Goal: Information Seeking & Learning: Learn about a topic

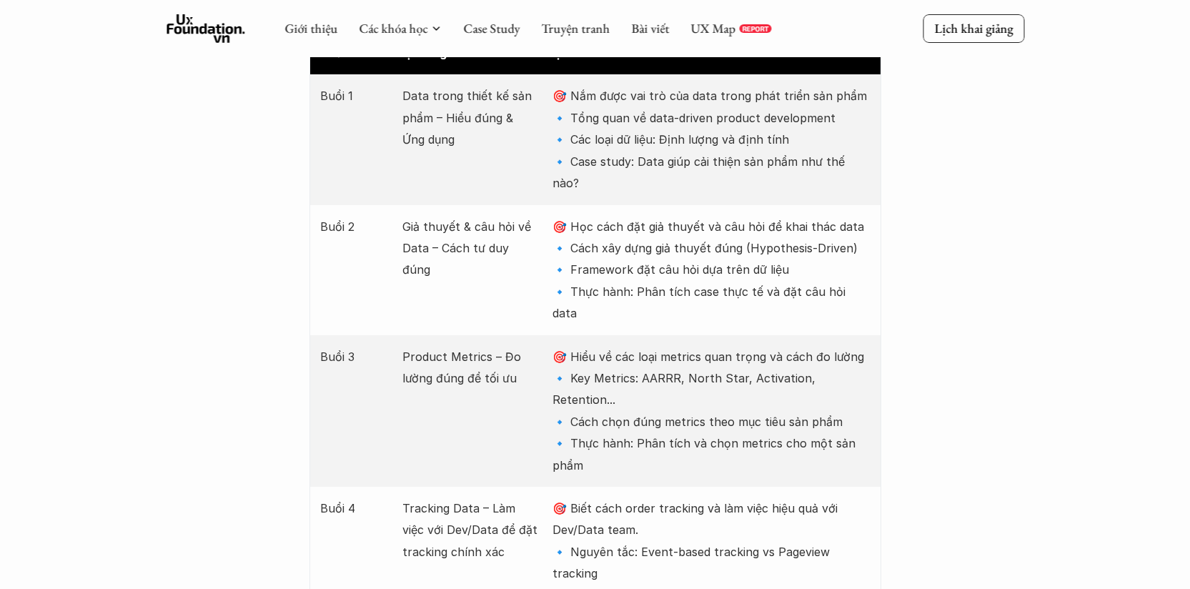
scroll to position [1732, 0]
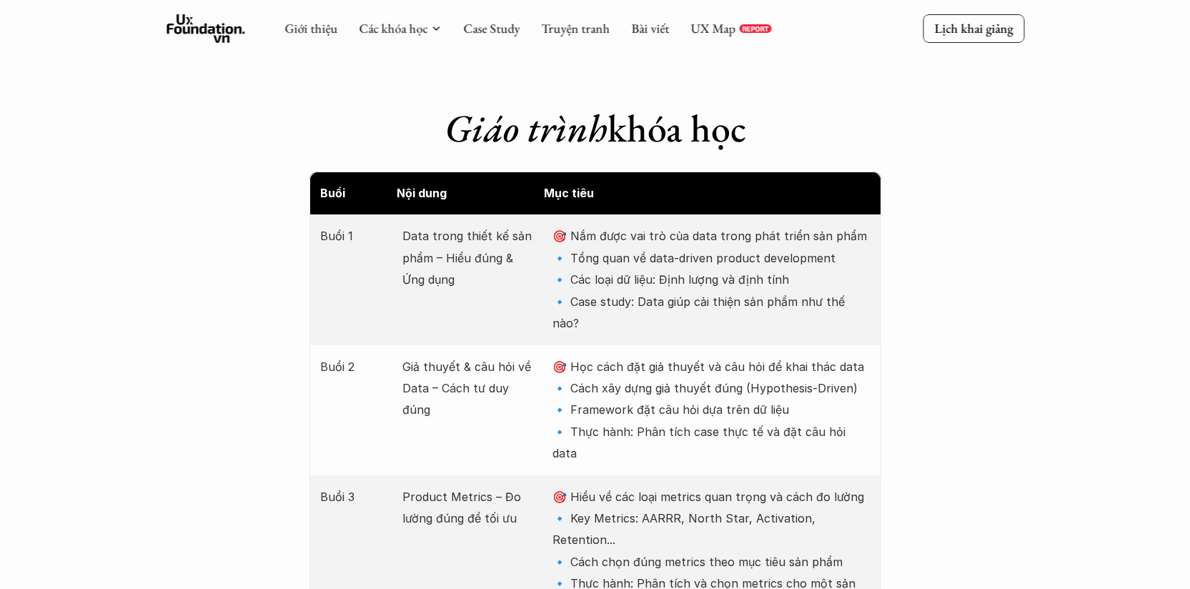
click at [700, 39] on div "Giới thiệu Các khóa học Case Study Truyện tranh Bài viết UX Map REPORT" at bounding box center [527, 28] width 487 height 29
click at [716, 26] on link "UX Map" at bounding box center [712, 28] width 45 height 16
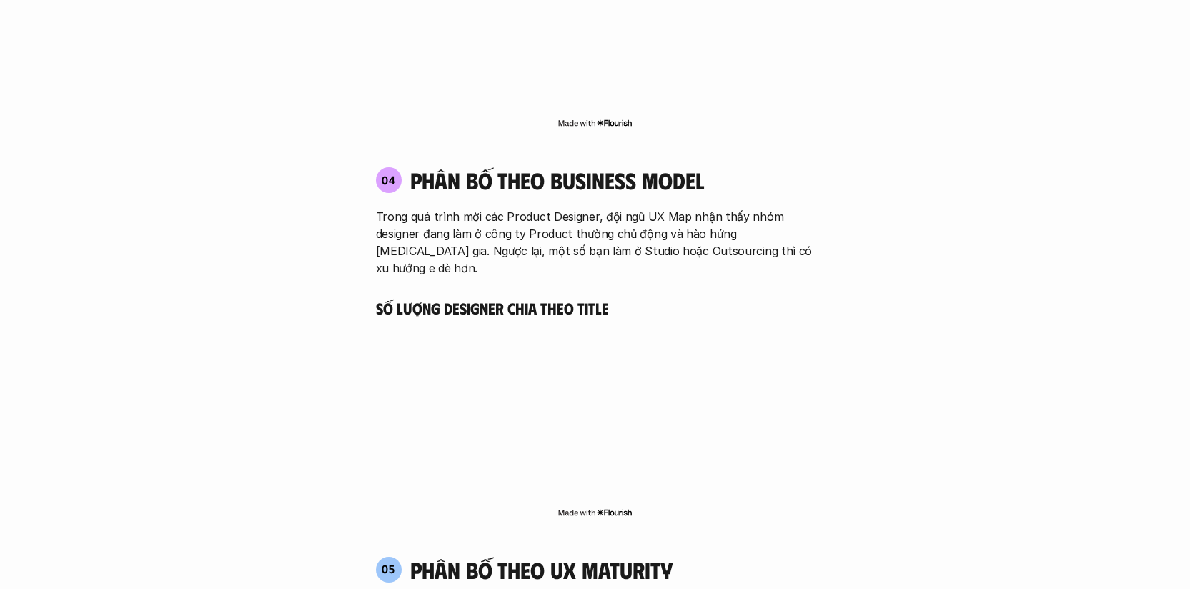
scroll to position [2541, 0]
click at [620, 166] on div "04 phân bố theo business model Trong quá trình mời các Product Designer, đội ng…" at bounding box center [595, 221] width 465 height 110
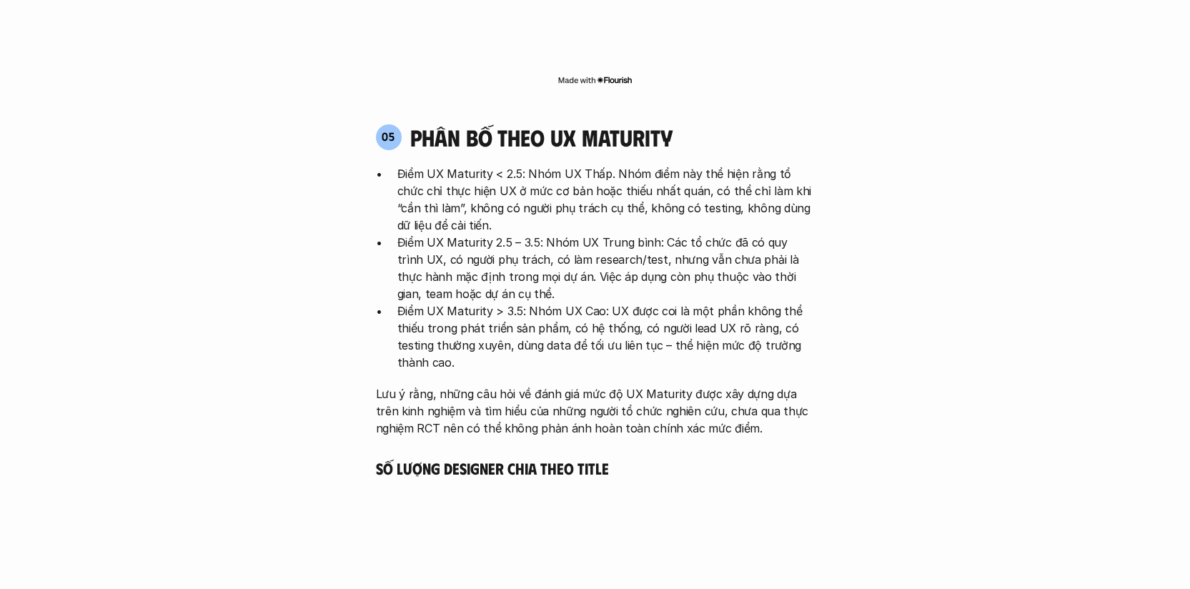
click at [567, 234] on p "Điểm UX Maturity 2.5 – 3.5: Nhóm UX Trung bình: Các tổ chức đã có quy trình UX,…" at bounding box center [605, 268] width 417 height 69
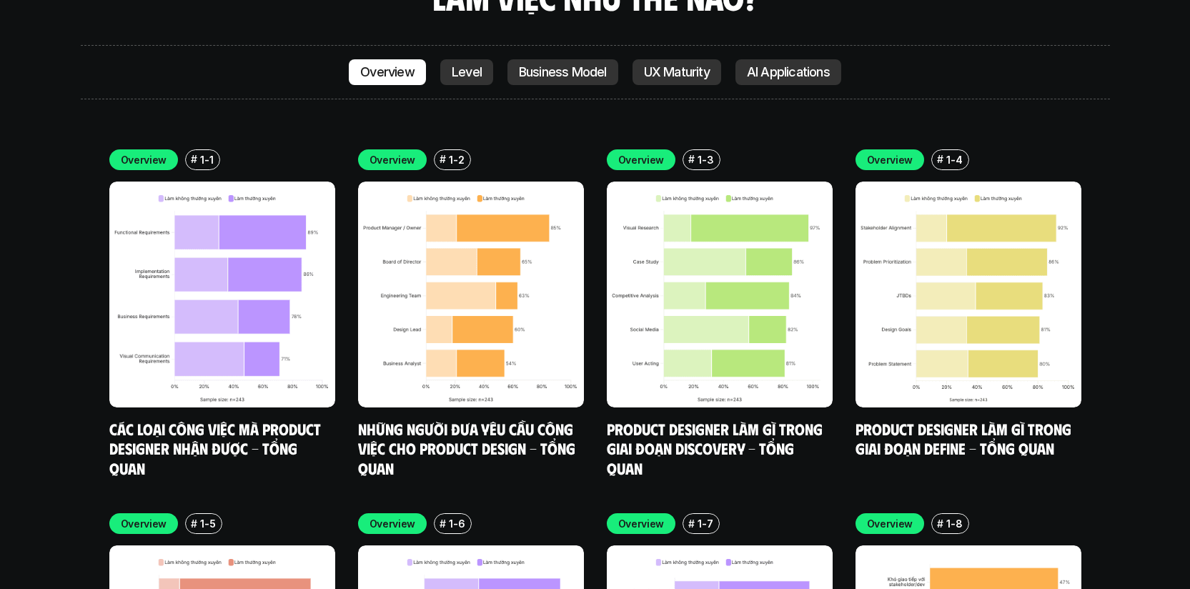
click at [470, 65] on p "Level" at bounding box center [467, 72] width 30 height 14
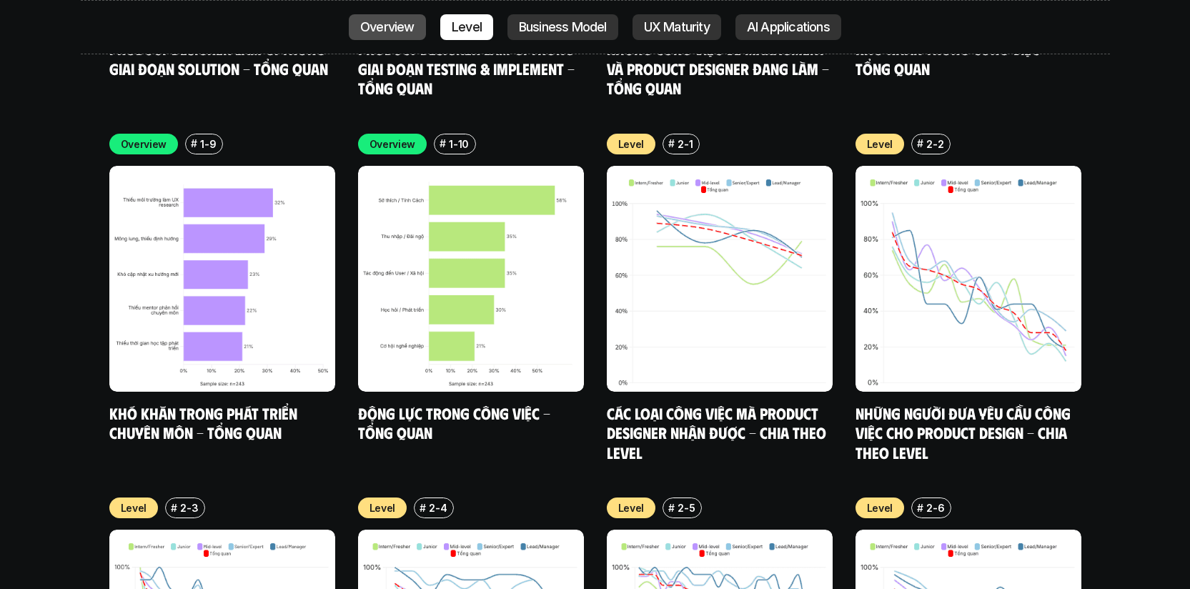
click at [413, 31] on link "Overview" at bounding box center [387, 27] width 77 height 26
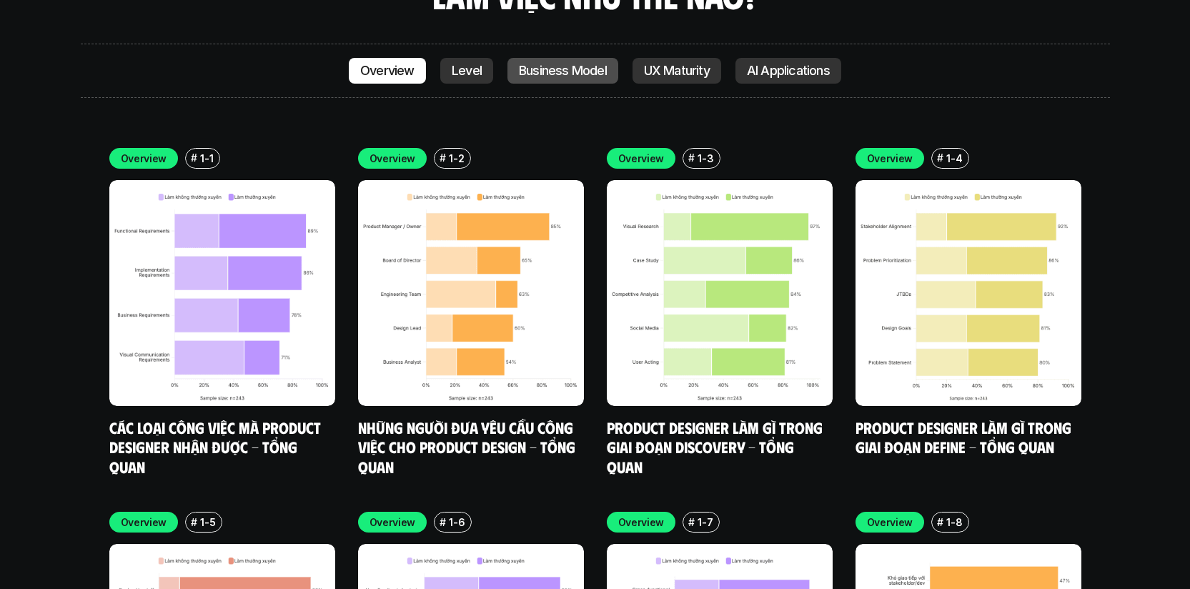
click at [591, 64] on p "Business Model" at bounding box center [563, 71] width 88 height 14
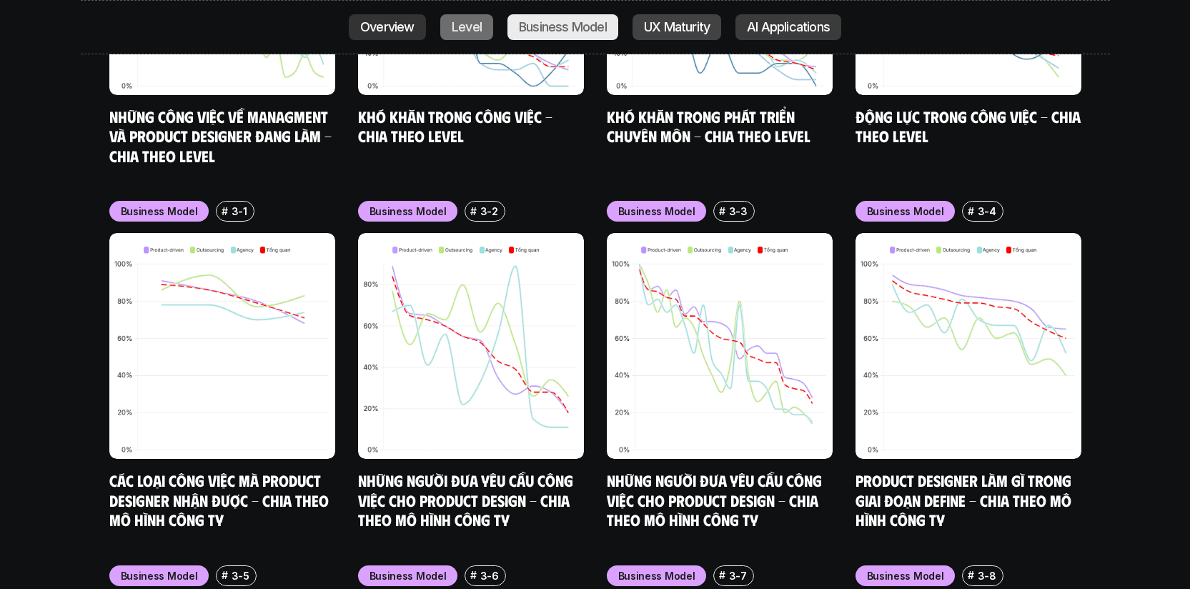
click at [775, 16] on link "AI Applications" at bounding box center [788, 27] width 106 height 26
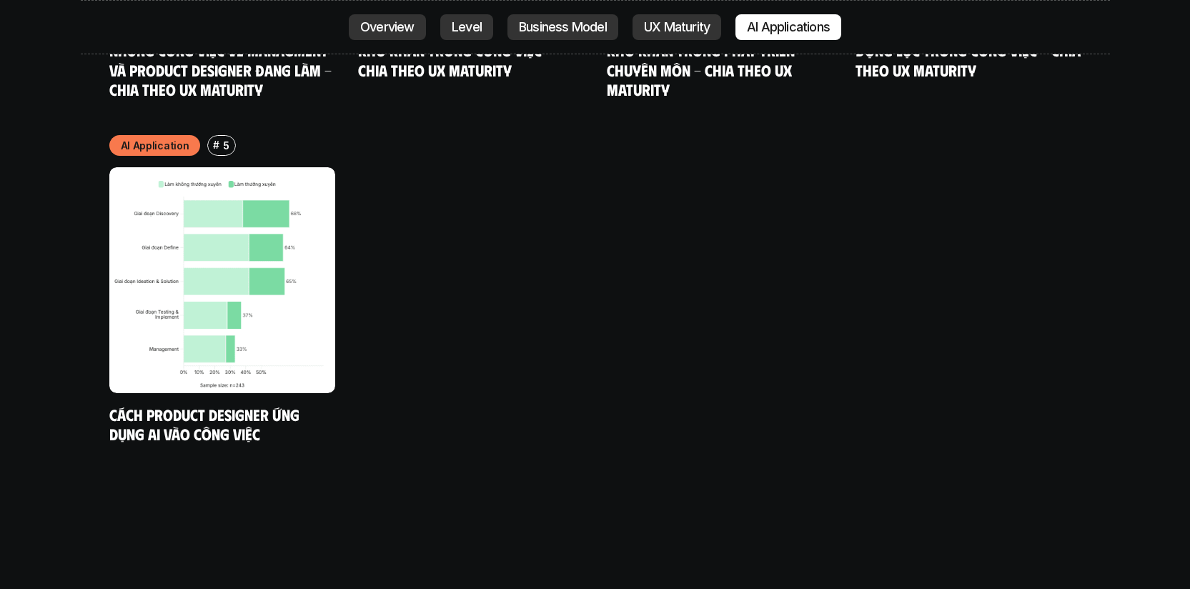
scroll to position [7929, 0]
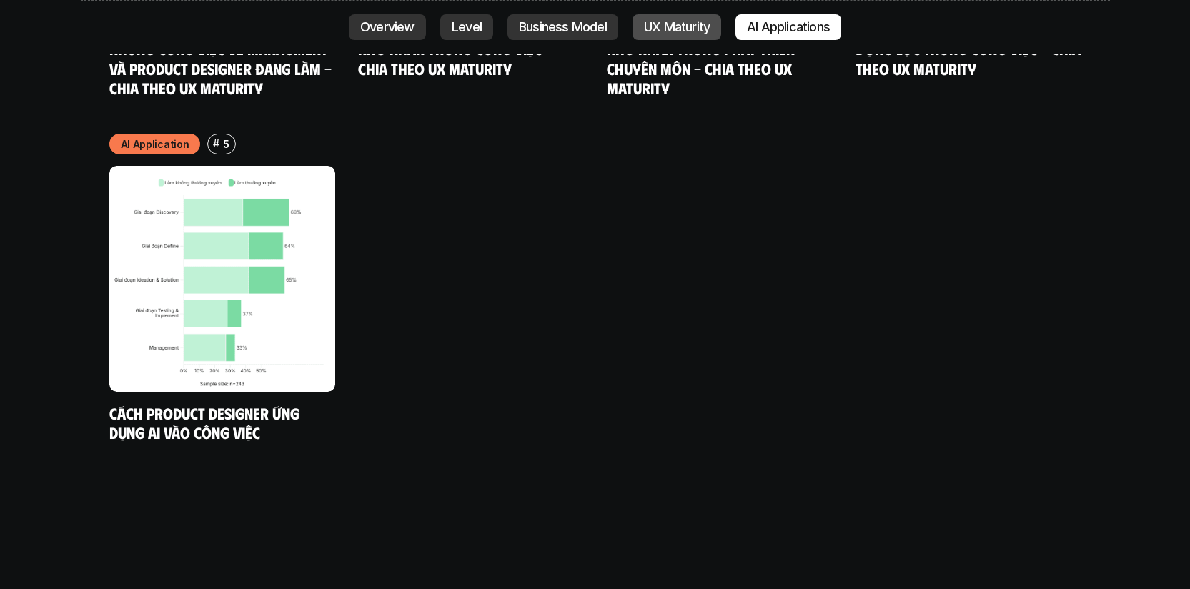
click at [702, 20] on p "UX Maturity" at bounding box center [677, 27] width 66 height 14
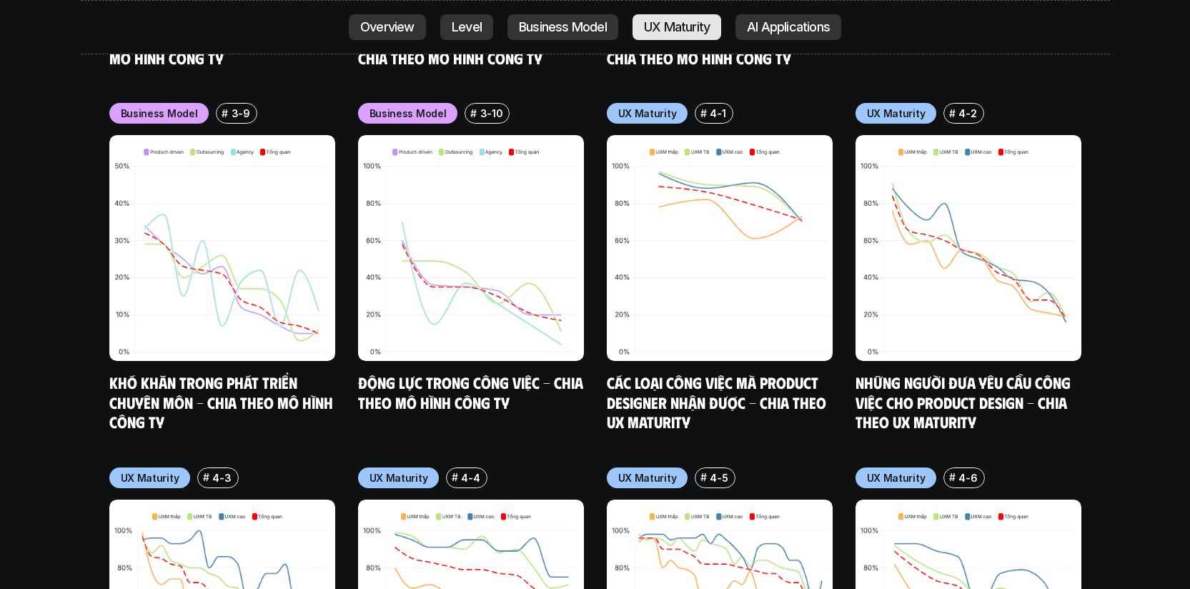
scroll to position [6837, 0]
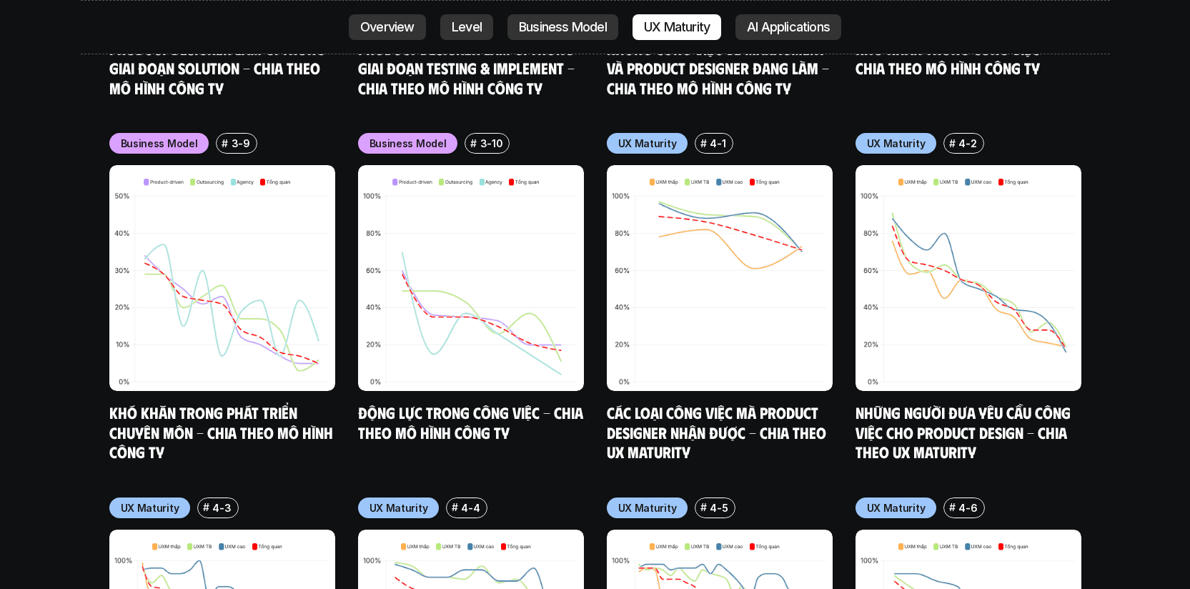
click at [542, 0] on div "Overview Level Business Model UX Maturity AI Applications" at bounding box center [595, 27] width 1029 height 54
click at [568, 34] on p "Business Model" at bounding box center [563, 27] width 88 height 14
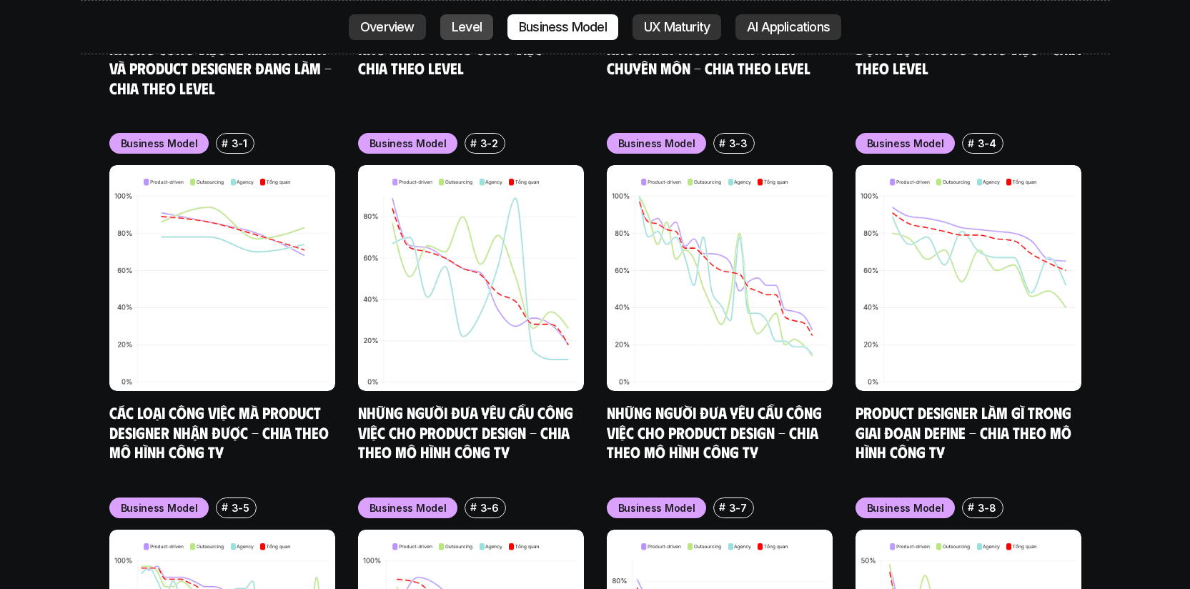
click at [477, 23] on p "Level" at bounding box center [467, 27] width 30 height 14
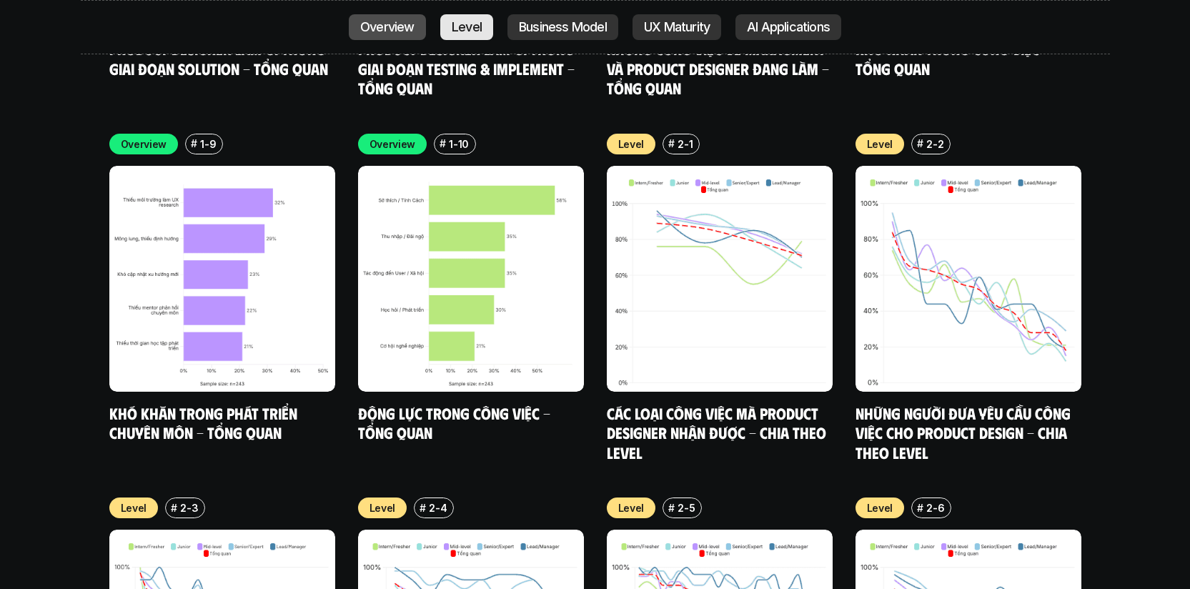
click at [414, 19] on link "Overview" at bounding box center [387, 27] width 77 height 26
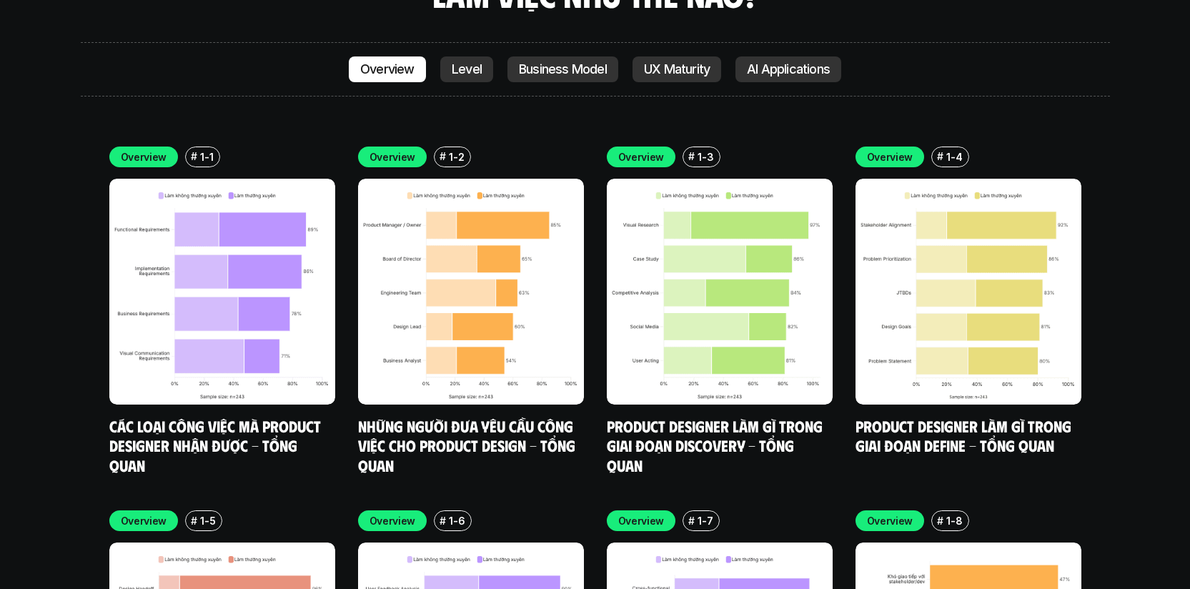
scroll to position [4274, 0]
